Goal: Information Seeking & Learning: Learn about a topic

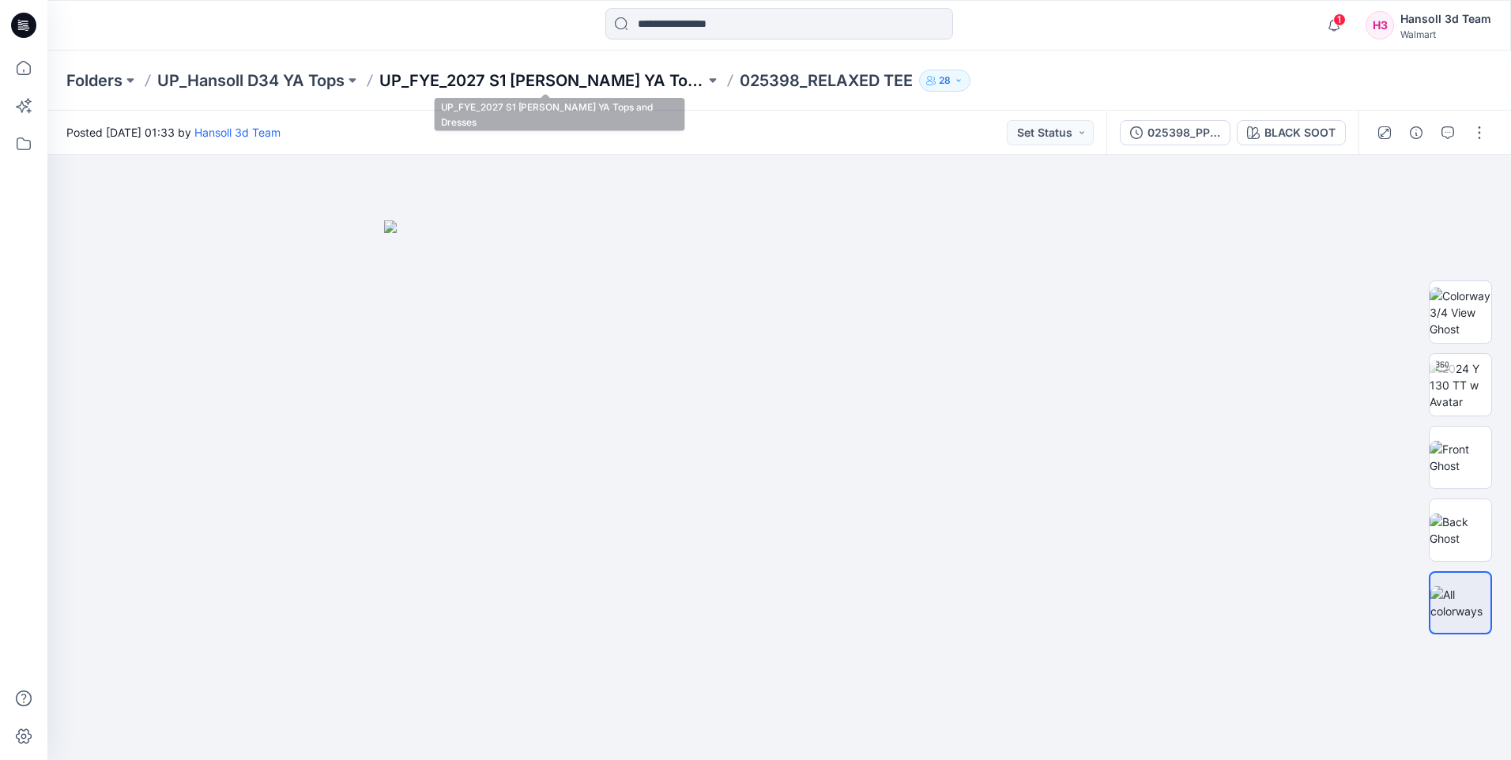
click at [599, 89] on p "UP_FYE_2027 S1 [PERSON_NAME] YA Tops and Dresses" at bounding box center [542, 81] width 326 height 22
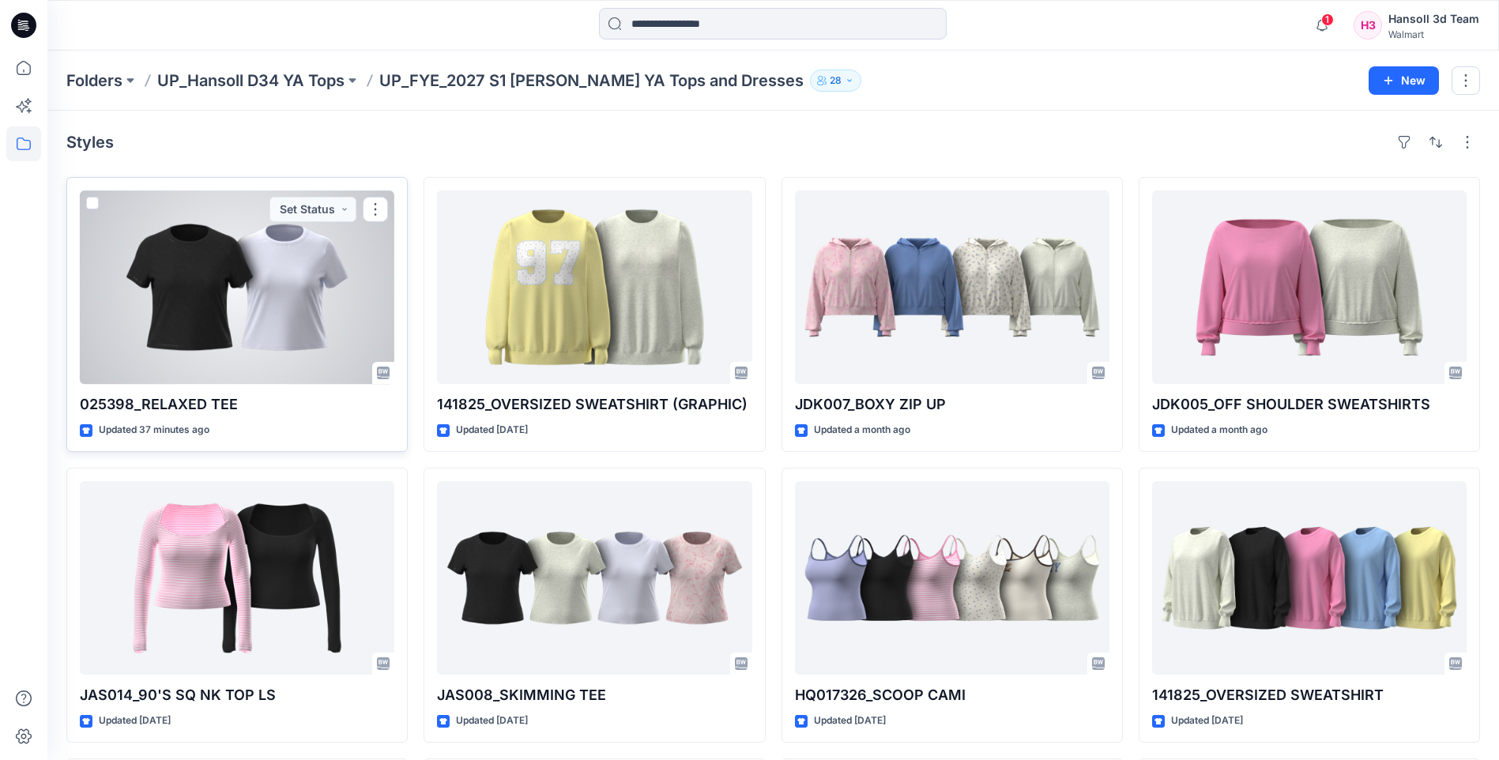
click at [322, 287] on div at bounding box center [237, 287] width 315 height 194
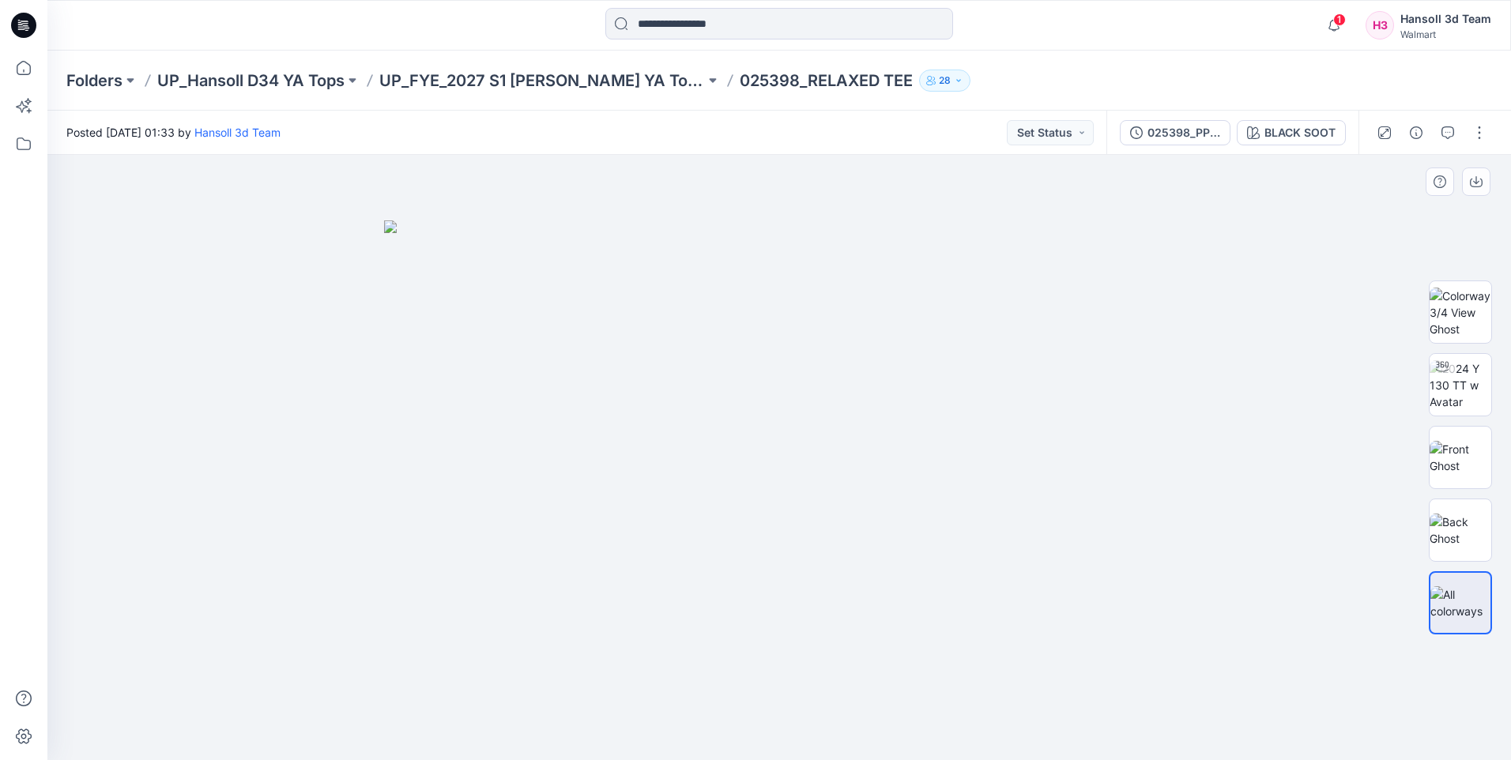
click at [789, 391] on img at bounding box center [779, 491] width 790 height 540
click at [903, 372] on img at bounding box center [779, 491] width 790 height 540
